Goal: Information Seeking & Learning: Check status

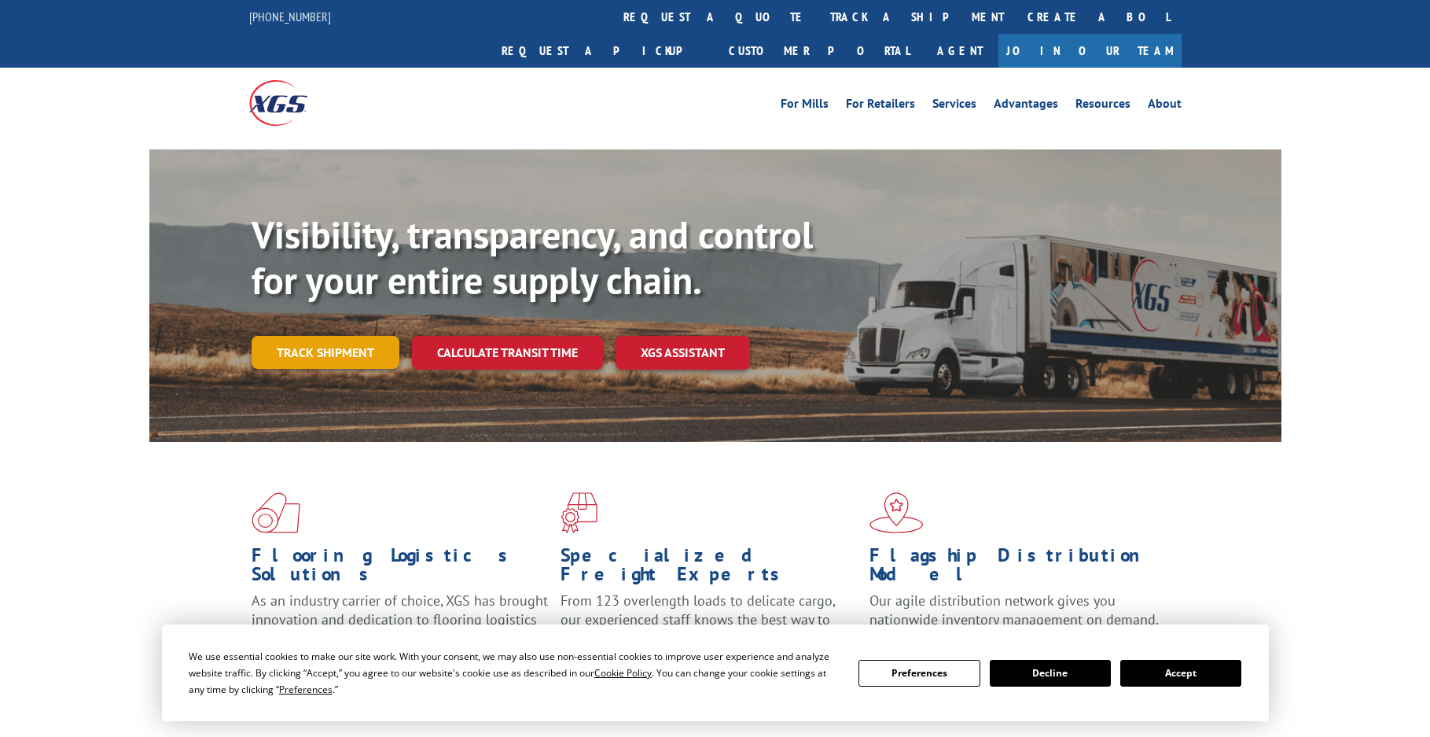
click at [333, 336] on link "Track shipment" at bounding box center [326, 352] width 148 height 33
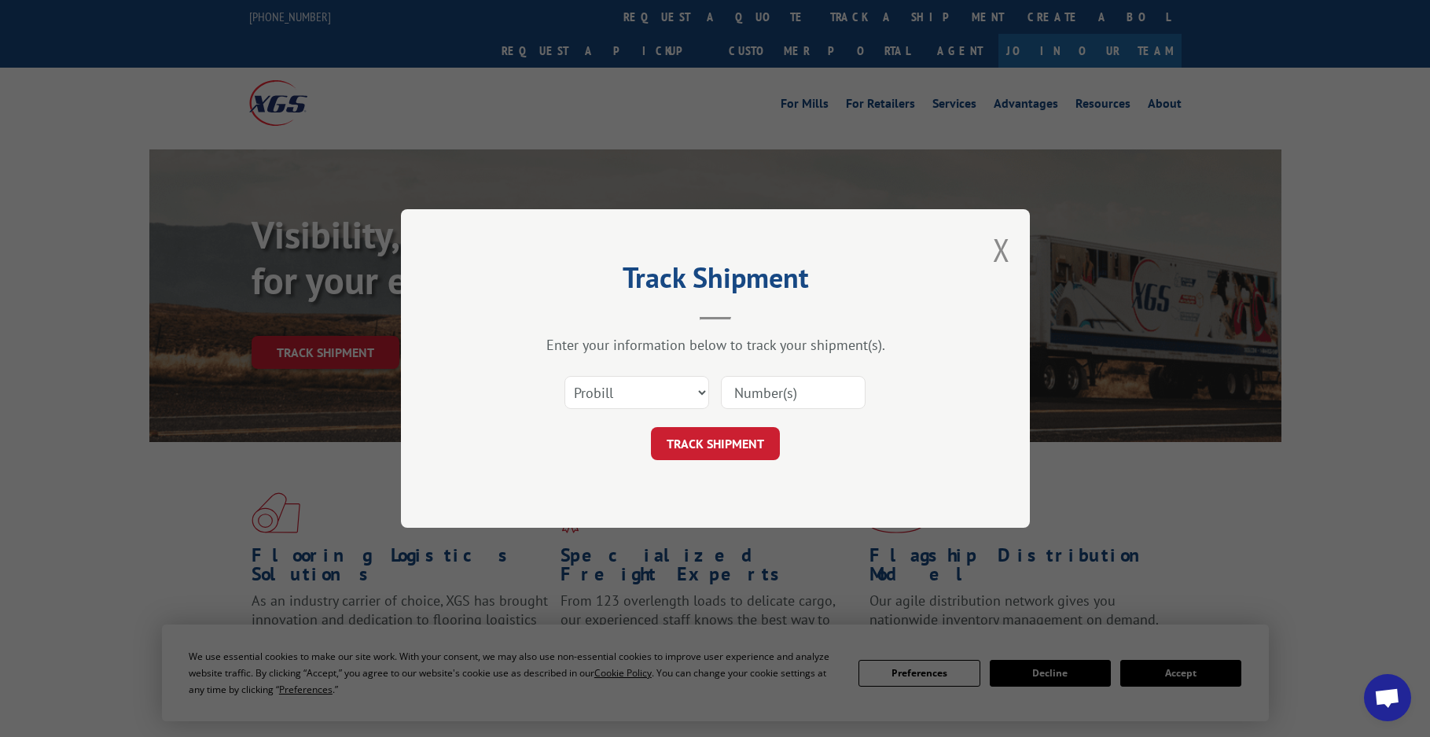
click at [781, 400] on input at bounding box center [793, 392] width 145 height 33
paste input "265561183"
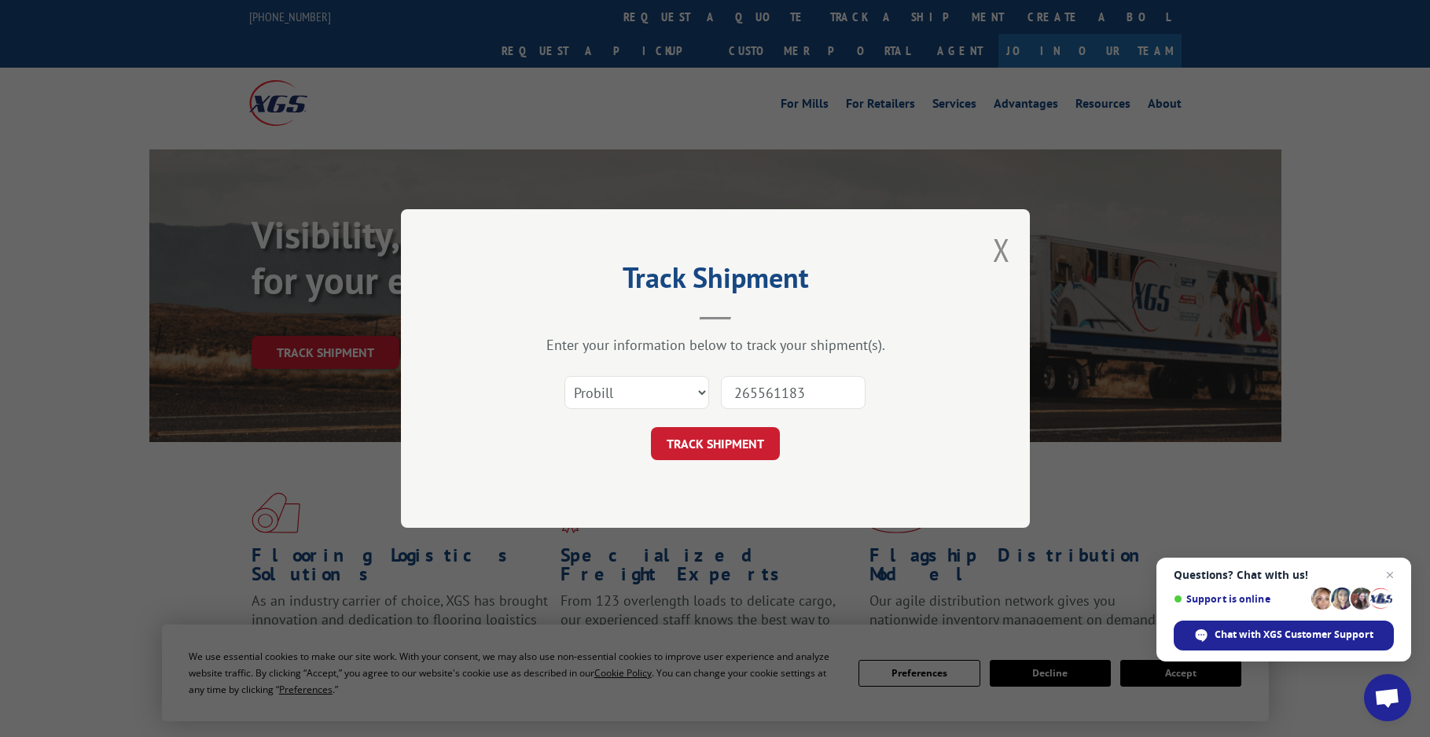
type input "265561183"
click at [651, 427] on button "TRACK SHIPMENT" at bounding box center [715, 443] width 129 height 33
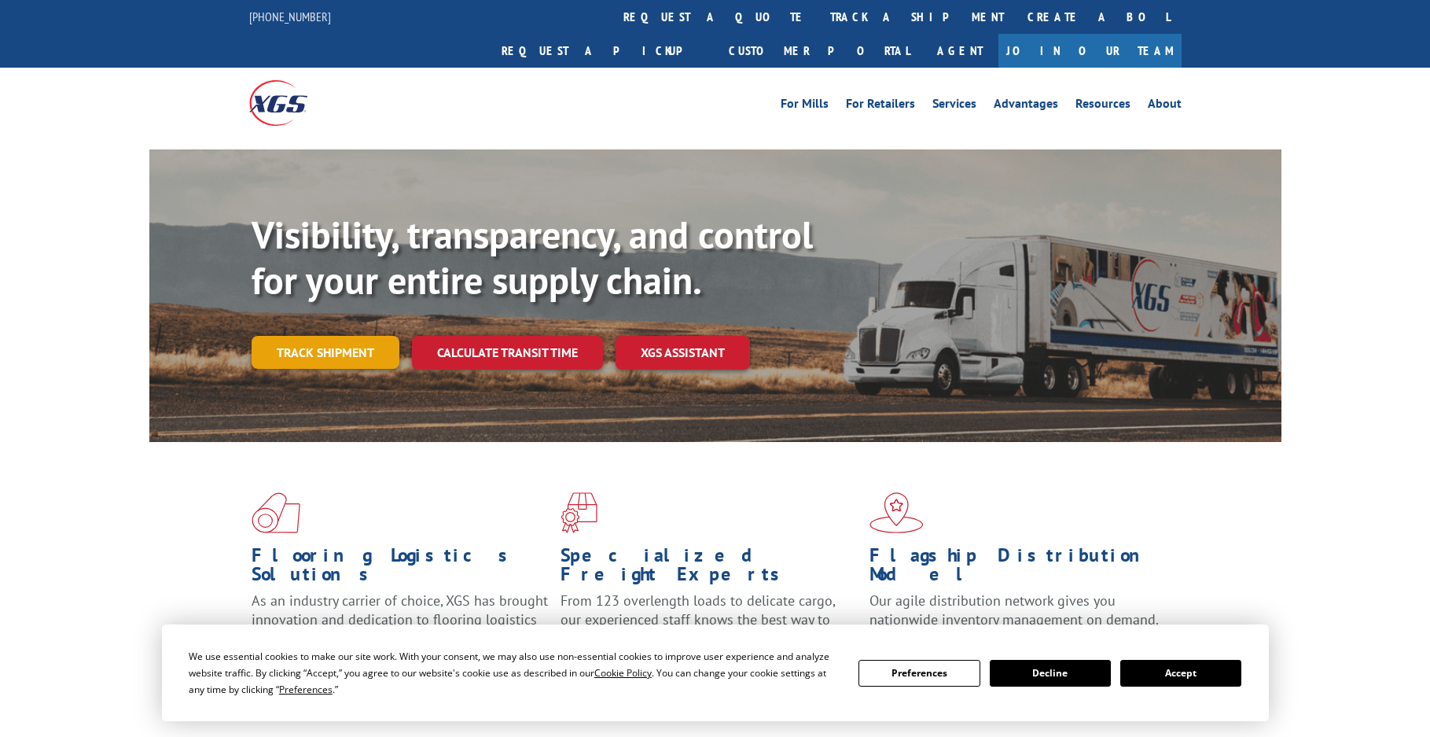
click at [347, 336] on link "Track shipment" at bounding box center [326, 352] width 148 height 33
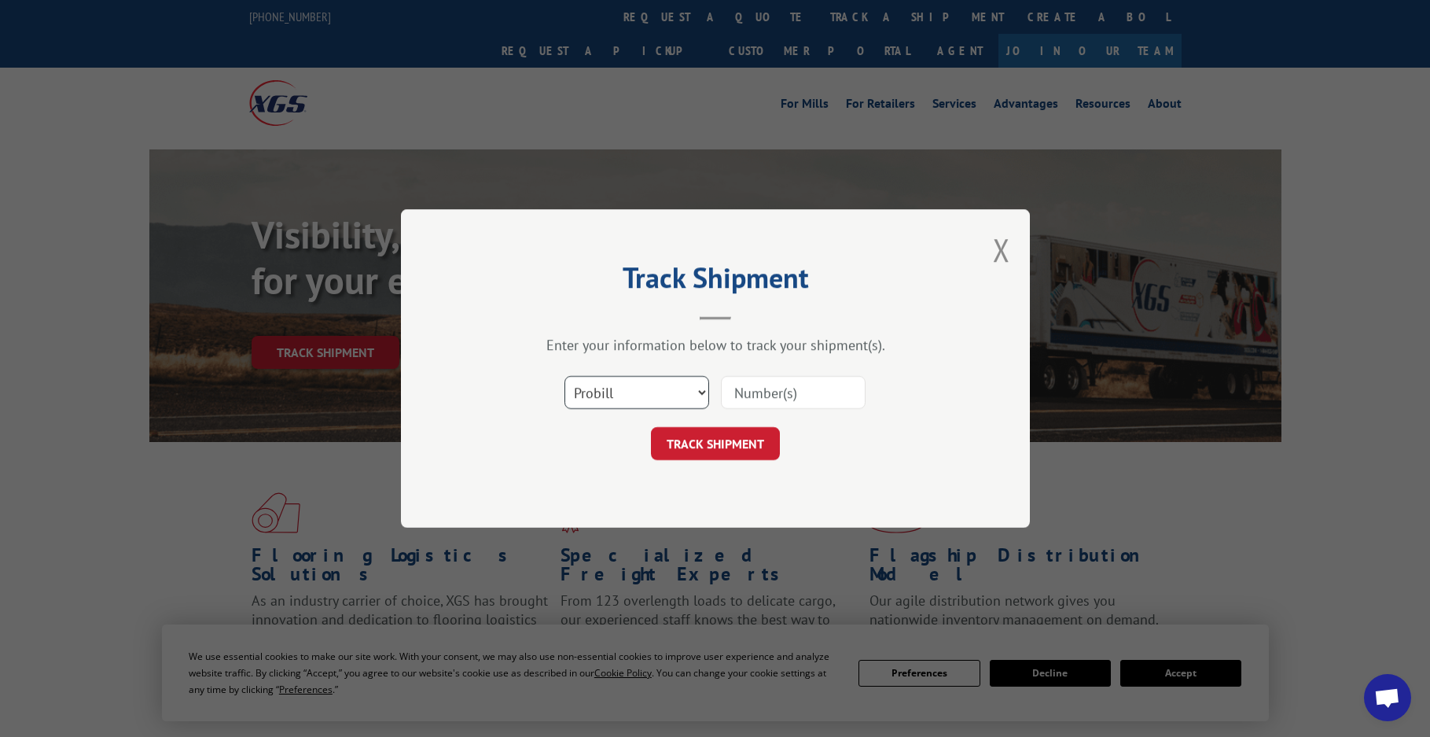
click at [678, 389] on select "Select category... Probill BOL PO" at bounding box center [636, 392] width 145 height 33
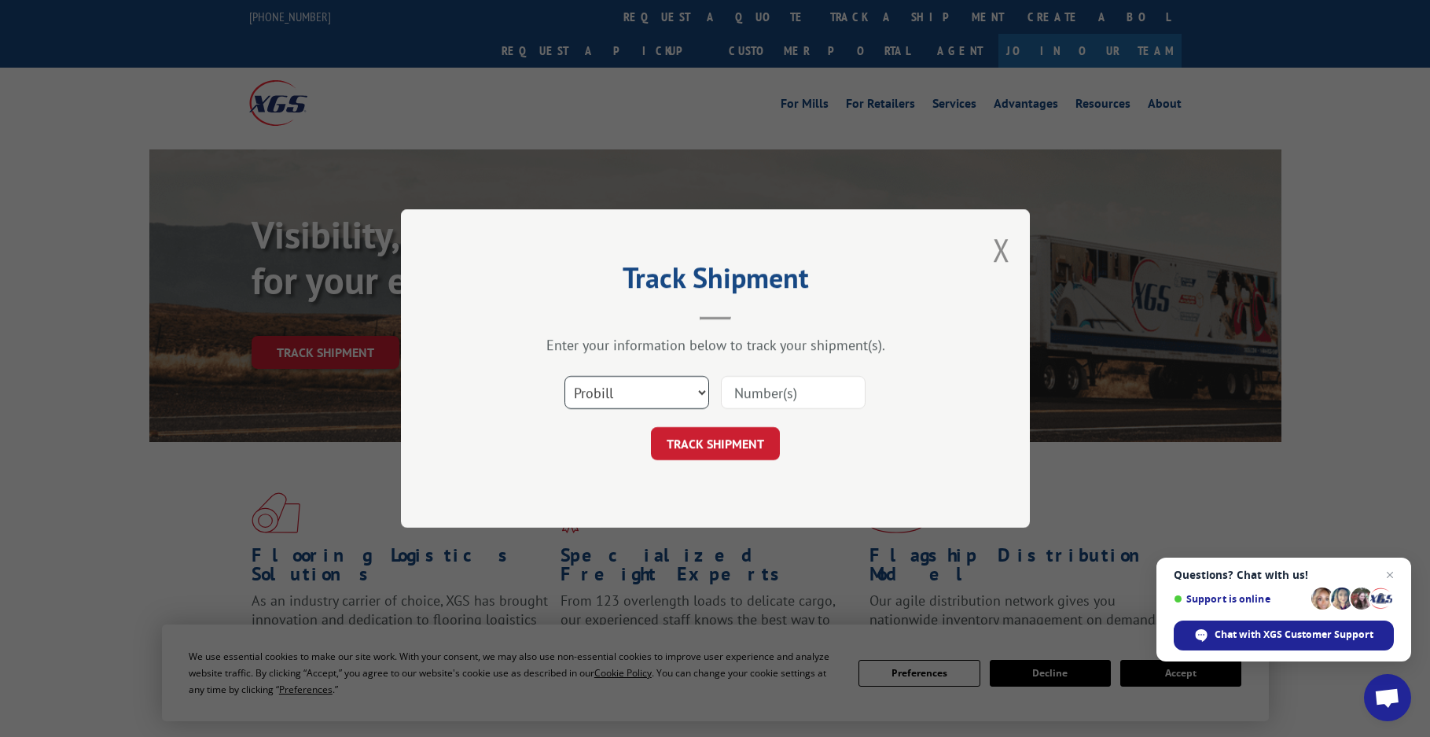
select select "bol"
click at [564, 376] on select "Select category... Probill BOL PO" at bounding box center [636, 392] width 145 height 33
click at [758, 398] on input at bounding box center [793, 392] width 145 height 33
paste input "265561183"
type input "265561183"
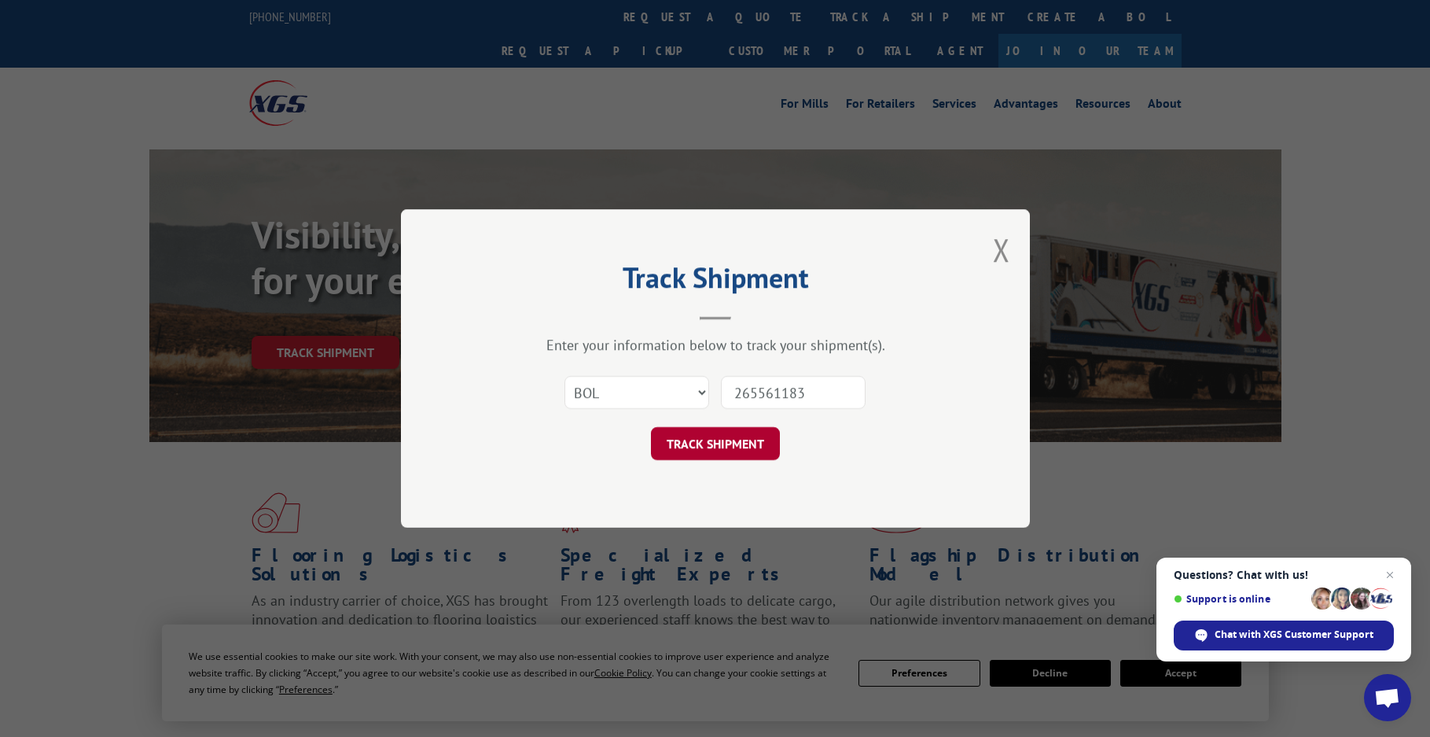
click at [651, 427] on button "TRACK SHIPMENT" at bounding box center [715, 443] width 129 height 33
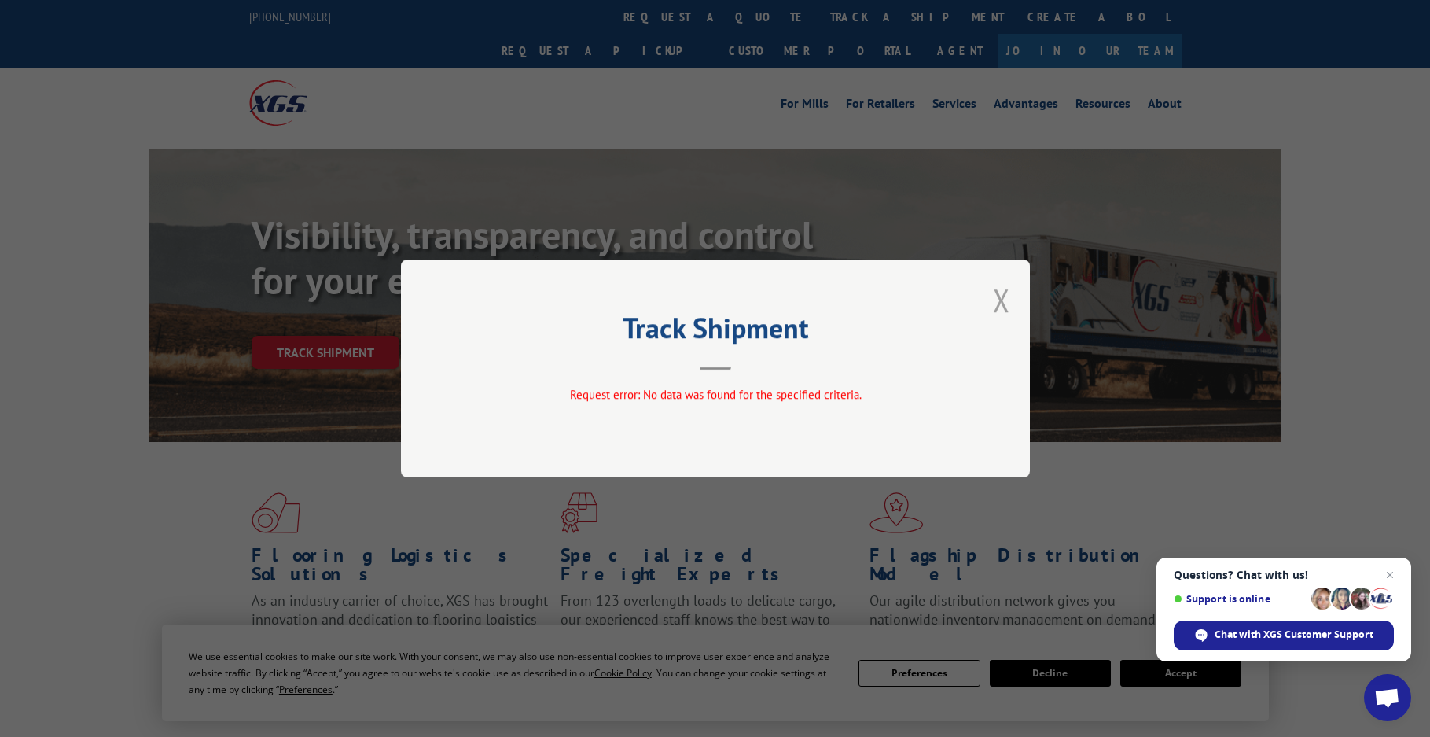
click at [998, 303] on button "Close modal" at bounding box center [1001, 300] width 17 height 42
